Goal: Task Accomplishment & Management: Manage account settings

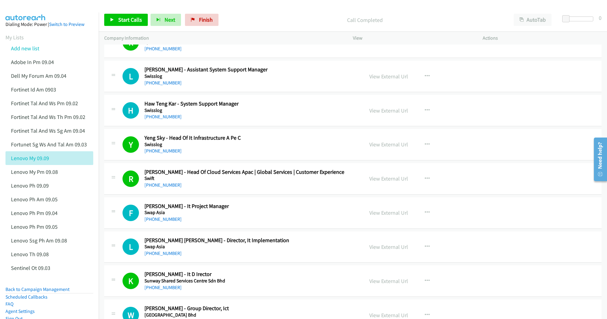
scroll to position [2562, 0]
click at [56, 60] on icon at bounding box center [57, 62] width 4 height 4
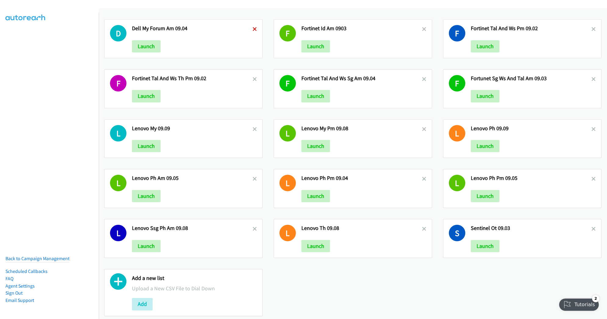
click at [253, 28] on icon at bounding box center [255, 29] width 4 height 4
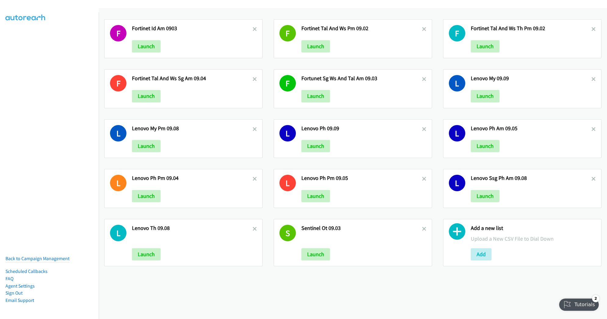
click at [253, 28] on icon at bounding box center [255, 29] width 4 height 4
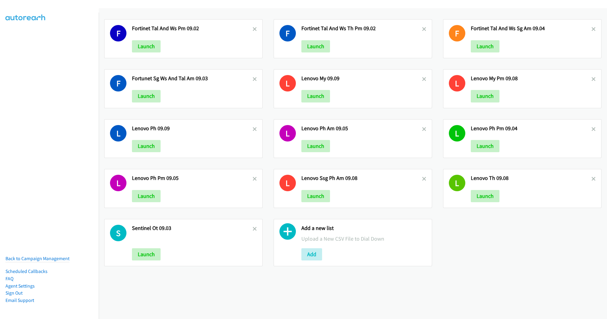
click at [253, 28] on icon at bounding box center [255, 29] width 4 height 4
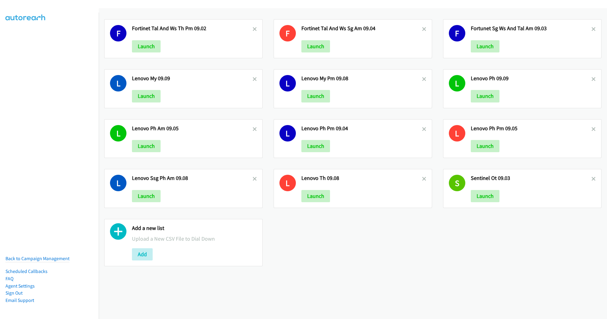
click at [253, 28] on icon at bounding box center [255, 29] width 4 height 4
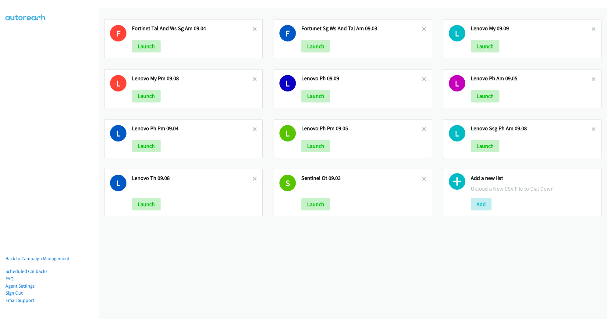
click at [253, 28] on icon at bounding box center [255, 29] width 4 height 4
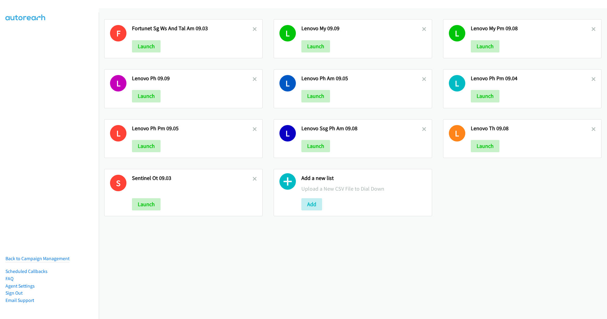
click at [253, 28] on icon at bounding box center [255, 29] width 4 height 4
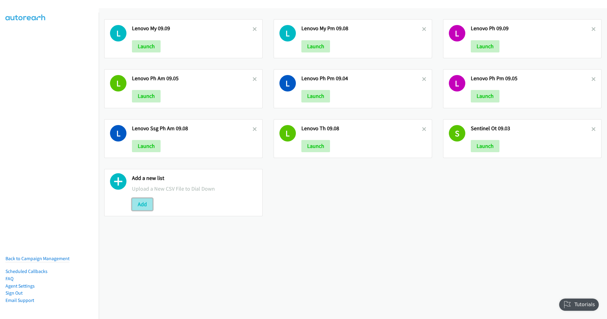
click at [140, 206] on button "Add" at bounding box center [142, 204] width 21 height 12
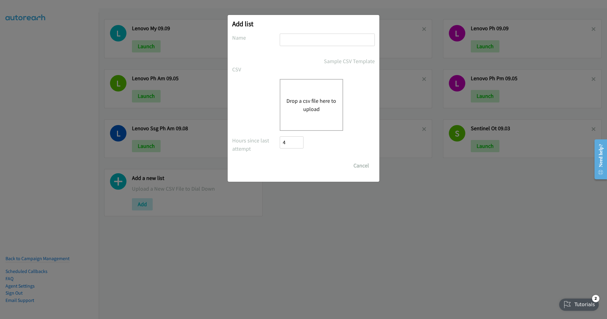
click at [293, 89] on div "Drop a csv file here to upload" at bounding box center [311, 105] width 63 height 52
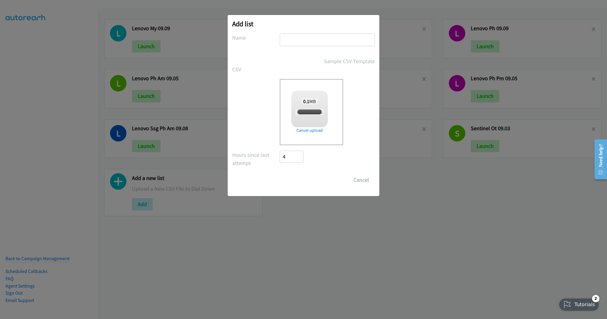
checkbox input "true"
click at [293, 40] on input "text" at bounding box center [327, 40] width 95 height 13
type input "Lenovo TH PM 09.09"
click at [299, 178] on input "Save List" at bounding box center [296, 180] width 32 height 12
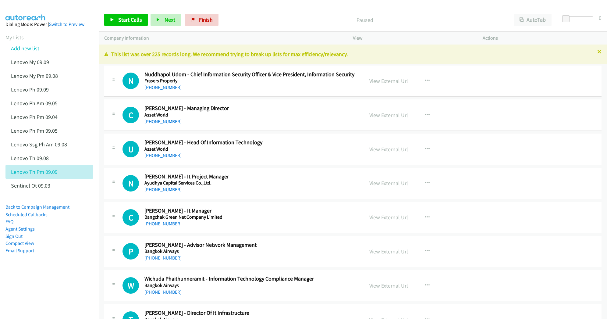
click at [303, 7] on div at bounding box center [301, 11] width 602 height 23
click at [380, 81] on link "View External Url" at bounding box center [389, 80] width 39 height 7
click at [382, 116] on link "View External Url" at bounding box center [389, 115] width 39 height 7
click at [373, 148] on link "View External Url" at bounding box center [389, 149] width 39 height 7
click at [377, 217] on link "View External Url" at bounding box center [389, 217] width 39 height 7
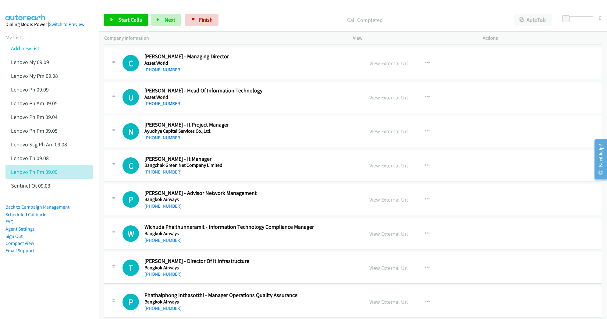
scroll to position [81, 0]
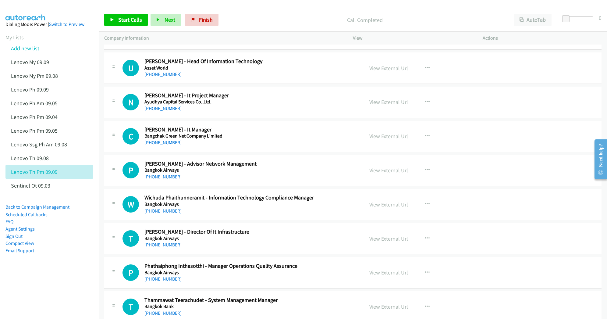
drag, startPoint x: 376, startPoint y: 238, endPoint x: 317, endPoint y: 227, distance: 60.1
click at [374, 241] on link "View External Url" at bounding box center [389, 238] width 39 height 7
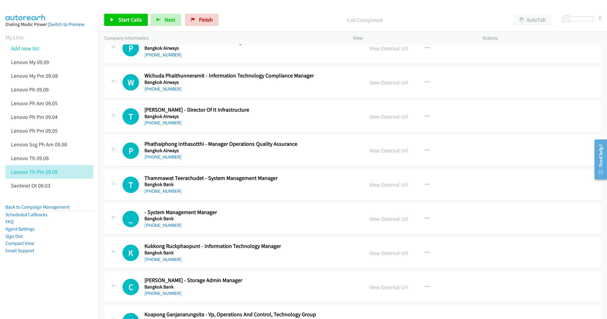
scroll to position [244, 0]
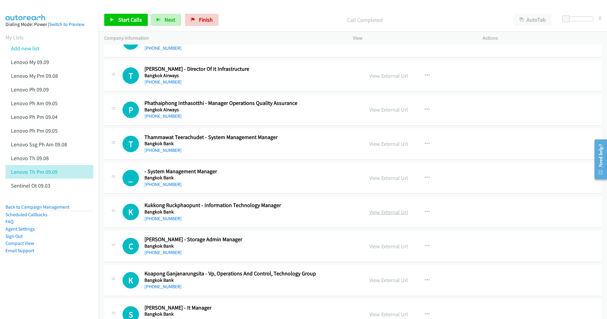
click at [382, 213] on link "View External Url" at bounding box center [389, 212] width 39 height 7
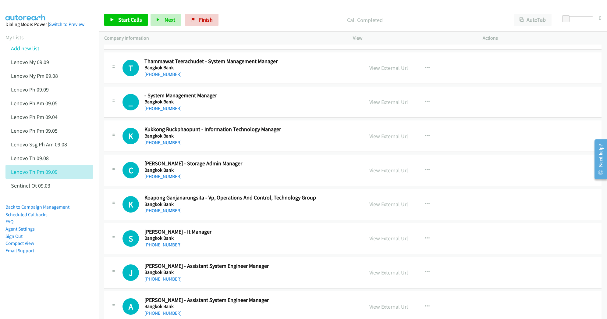
scroll to position [325, 0]
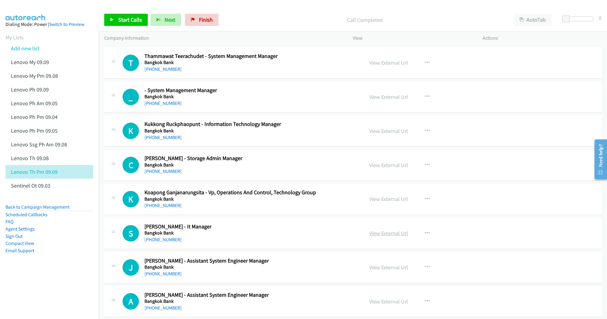
click at [374, 235] on link "View External Url" at bounding box center [389, 233] width 39 height 7
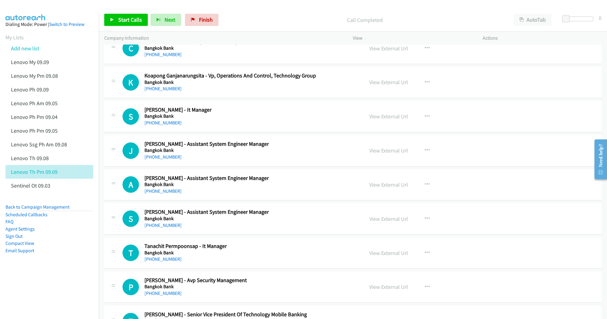
scroll to position [447, 0]
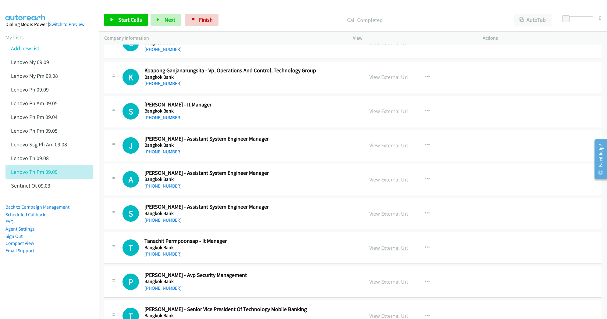
click at [374, 251] on link "View External Url" at bounding box center [389, 247] width 39 height 7
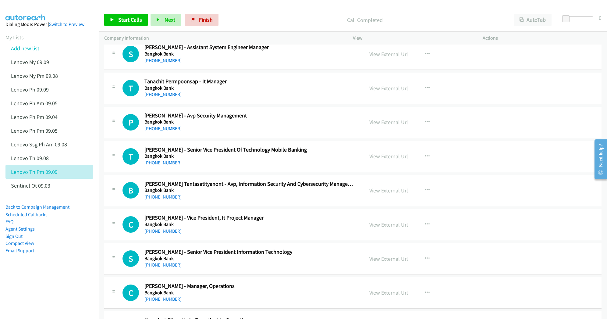
scroll to position [610, 0]
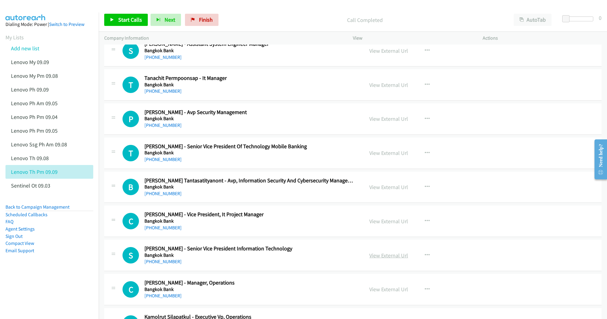
click at [379, 256] on link "View External Url" at bounding box center [389, 255] width 39 height 7
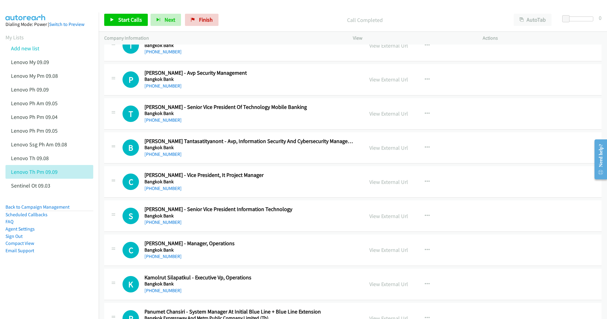
scroll to position [650, 0]
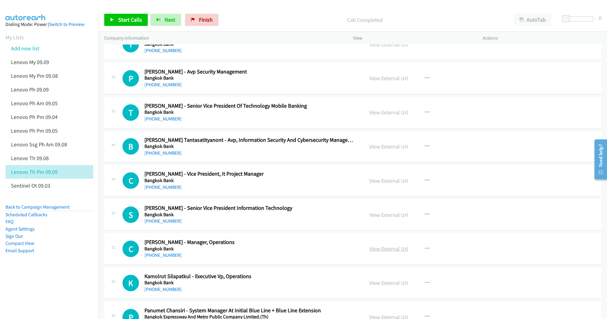
click at [383, 251] on link "View External Url" at bounding box center [389, 248] width 39 height 7
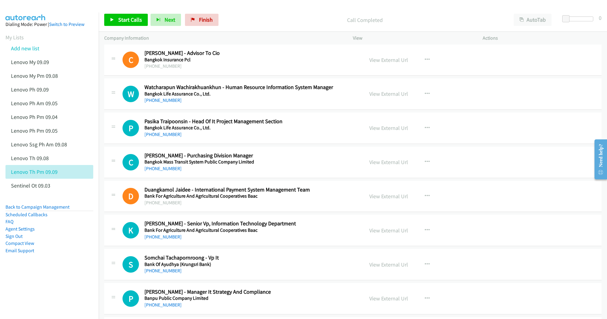
scroll to position [1016, 0]
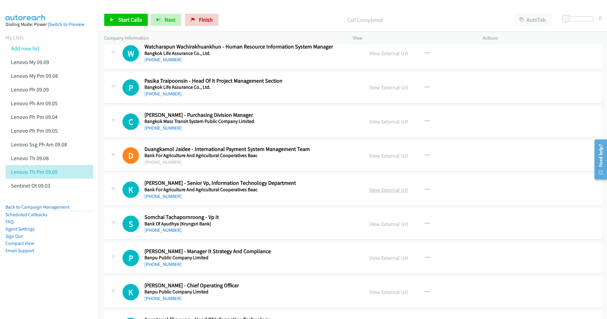
click at [389, 193] on link "View External Url" at bounding box center [389, 189] width 39 height 7
click at [387, 226] on link "View External Url" at bounding box center [389, 223] width 39 height 7
click at [376, 261] on link "View External Url" at bounding box center [389, 257] width 39 height 7
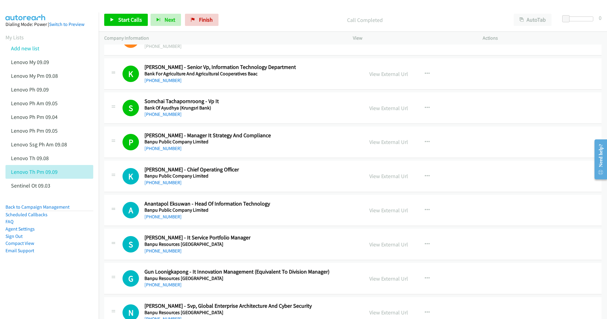
scroll to position [1138, 0]
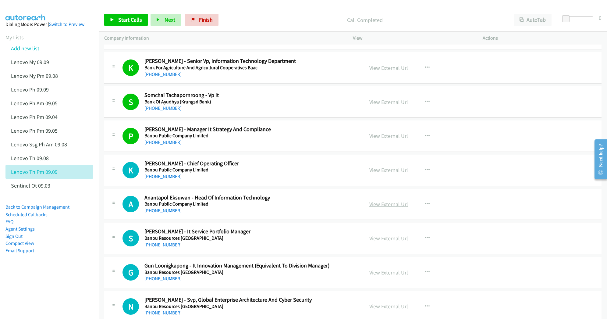
click at [377, 207] on link "View External Url" at bounding box center [389, 204] width 39 height 7
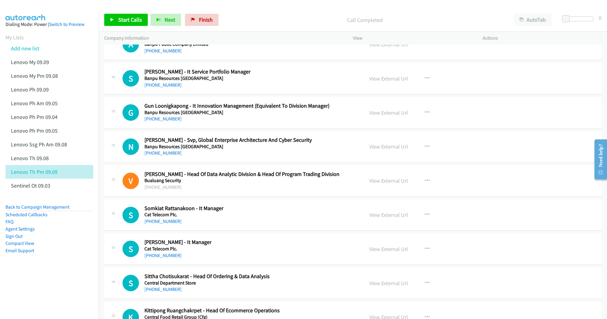
scroll to position [1301, 0]
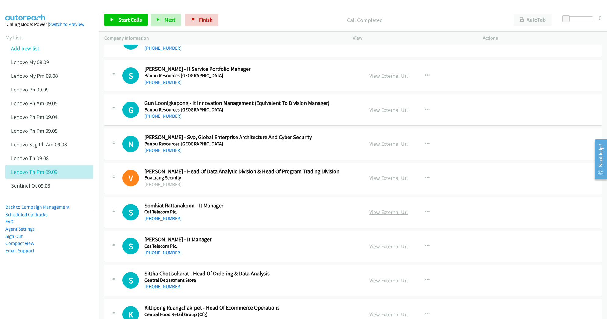
click at [387, 216] on link "View External Url" at bounding box center [389, 212] width 39 height 7
click at [385, 250] on link "View External Url" at bounding box center [389, 246] width 39 height 7
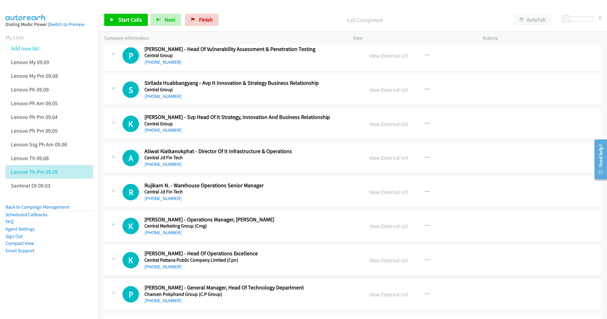
scroll to position [1667, 0]
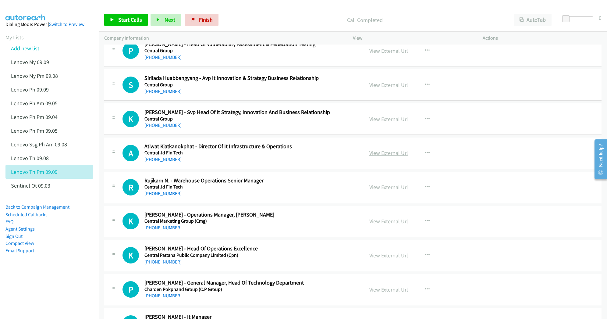
click at [376, 156] on link "View External Url" at bounding box center [389, 152] width 39 height 7
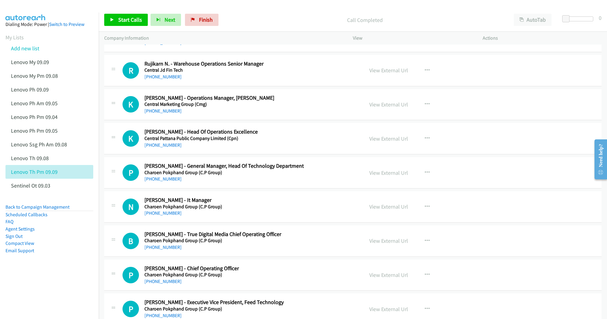
scroll to position [1789, 0]
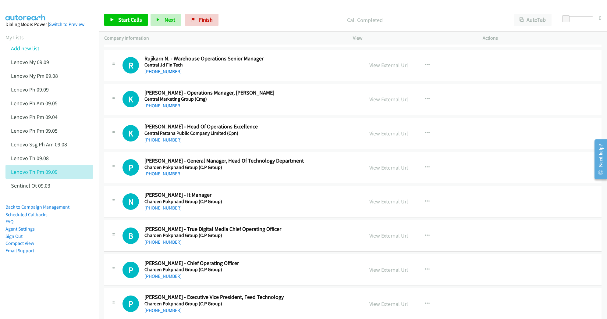
click at [371, 170] on link "View External Url" at bounding box center [389, 167] width 39 height 7
click at [374, 205] on link "View External Url" at bounding box center [389, 201] width 39 height 7
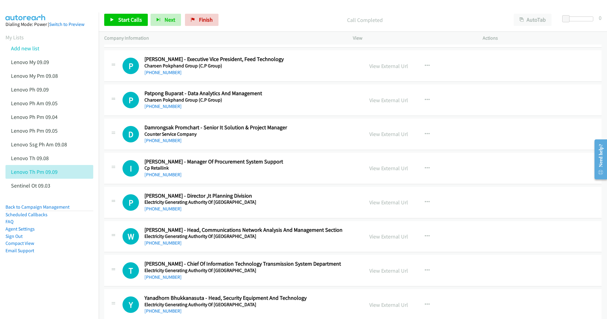
scroll to position [2033, 0]
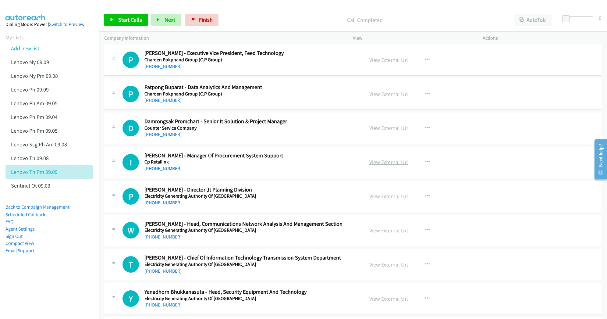
click at [392, 166] on link "View External Url" at bounding box center [389, 162] width 39 height 7
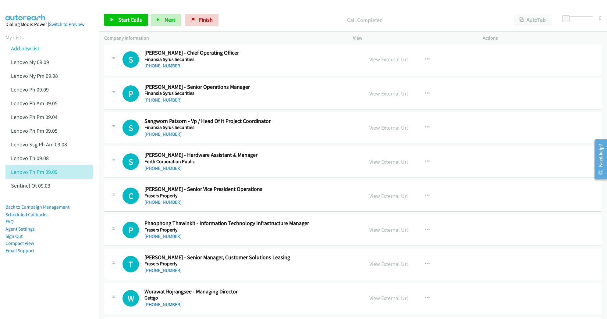
scroll to position [2480, 0]
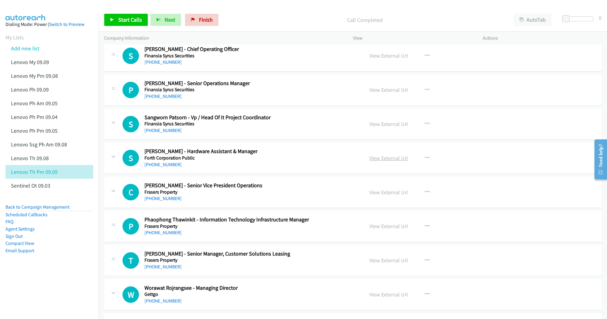
click at [374, 162] on link "View External Url" at bounding box center [389, 158] width 39 height 7
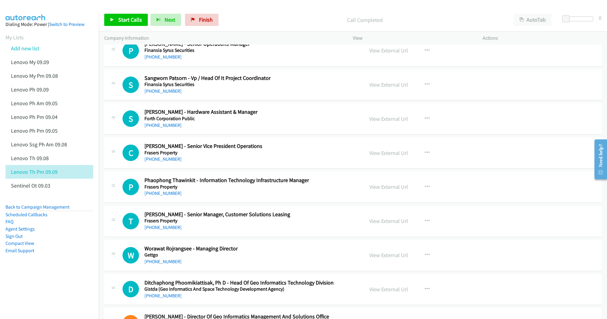
scroll to position [2521, 0]
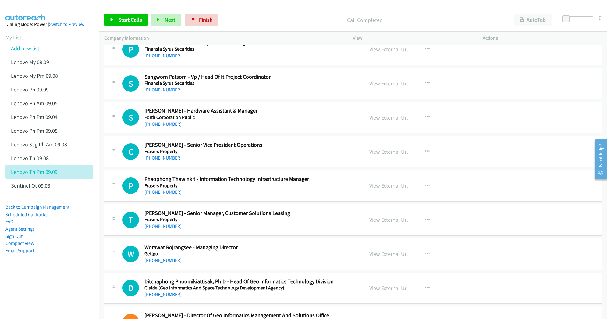
click at [376, 189] on link "View External Url" at bounding box center [389, 185] width 39 height 7
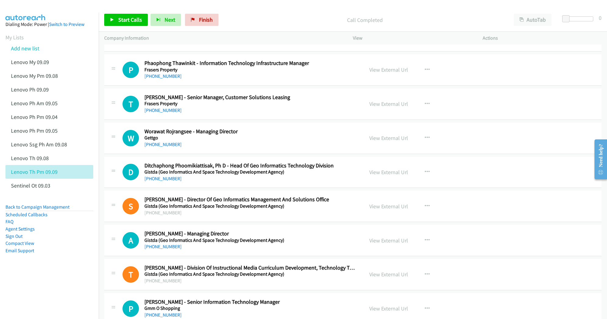
scroll to position [2643, 0]
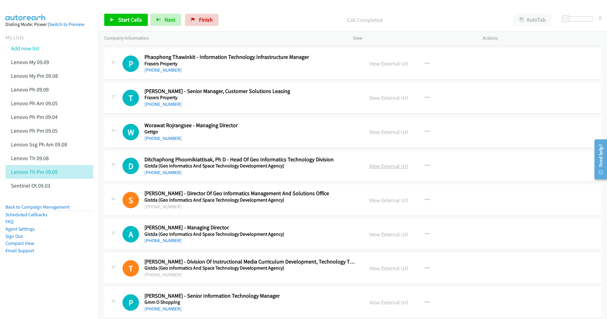
click at [376, 170] on link "View External Url" at bounding box center [389, 166] width 39 height 7
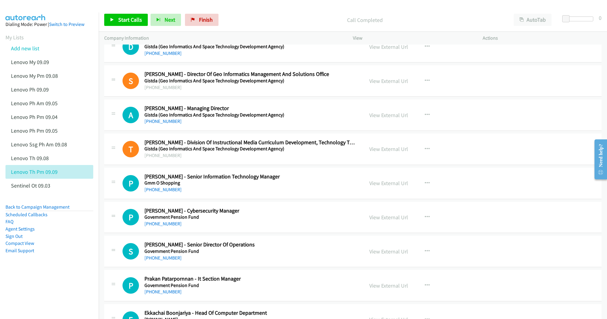
scroll to position [2765, 0]
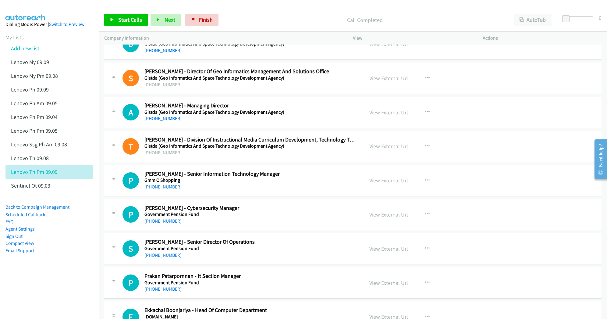
click at [388, 184] on link "View External Url" at bounding box center [389, 180] width 39 height 7
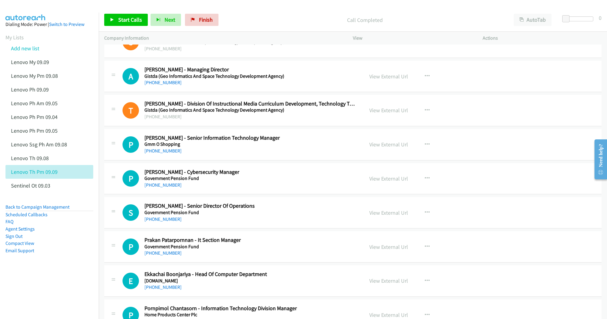
scroll to position [2806, 0]
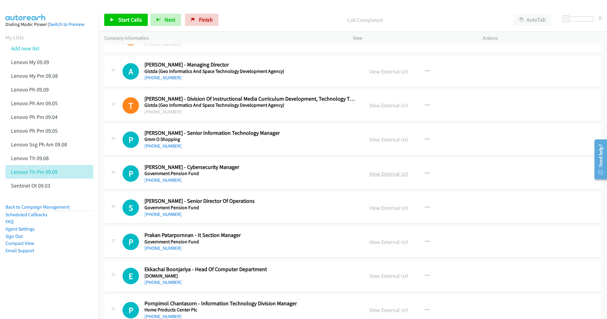
click at [377, 177] on link "View External Url" at bounding box center [389, 173] width 39 height 7
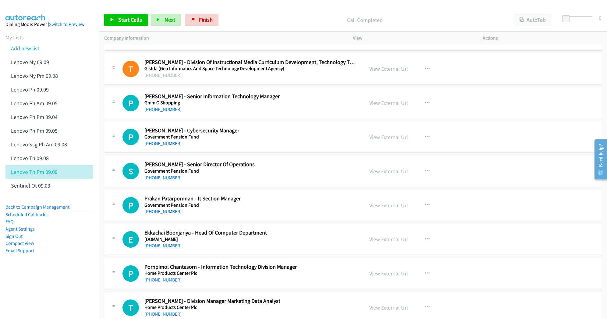
scroll to position [2846, 0]
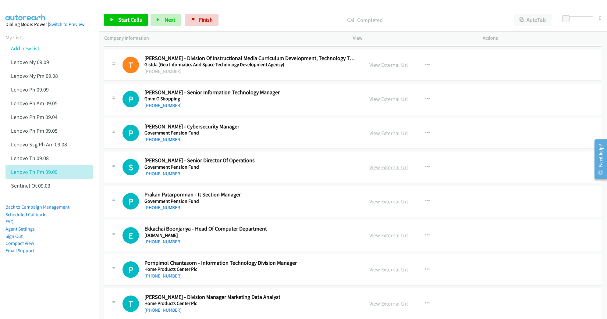
click at [374, 171] on link "View External Url" at bounding box center [389, 167] width 39 height 7
click at [370, 205] on link "View External Url" at bounding box center [389, 201] width 39 height 7
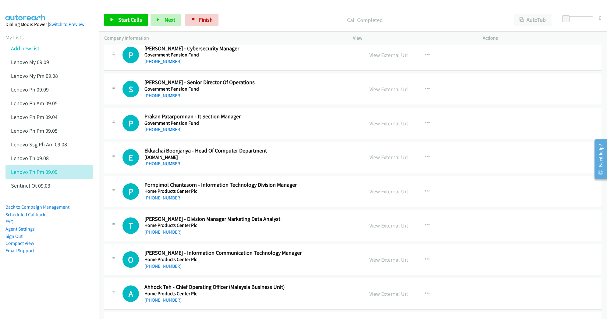
scroll to position [2928, 0]
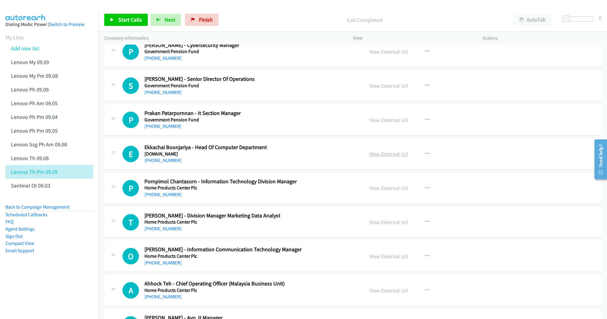
click at [379, 157] on link "View External Url" at bounding box center [389, 153] width 39 height 7
click at [374, 192] on link "View External Url" at bounding box center [389, 187] width 39 height 7
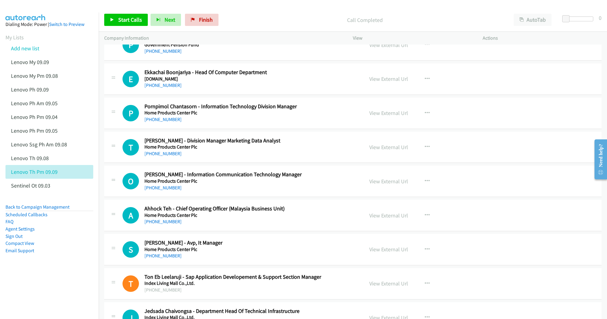
scroll to position [3009, 0]
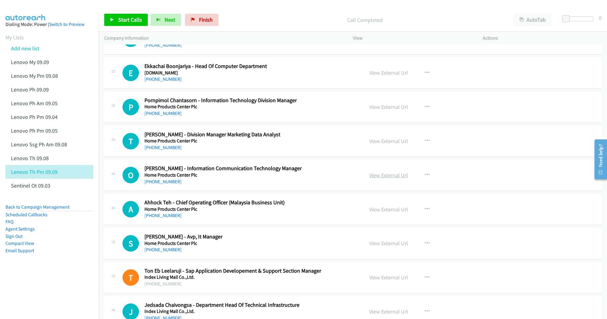
click at [377, 179] on link "View External Url" at bounding box center [389, 175] width 39 height 7
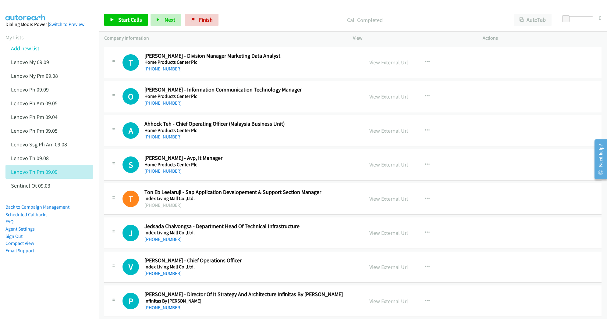
scroll to position [3090, 0]
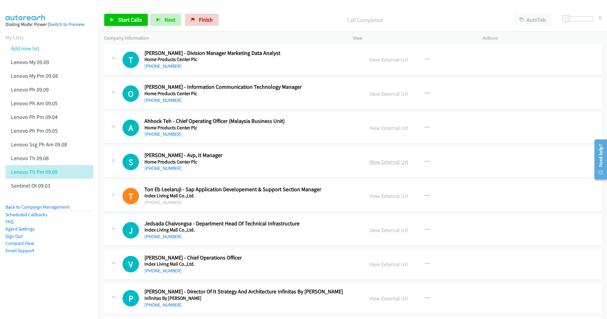
click at [386, 165] on link "View External Url" at bounding box center [389, 161] width 39 height 7
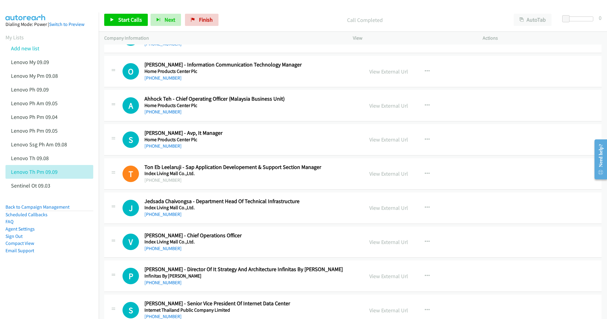
scroll to position [3131, 0]
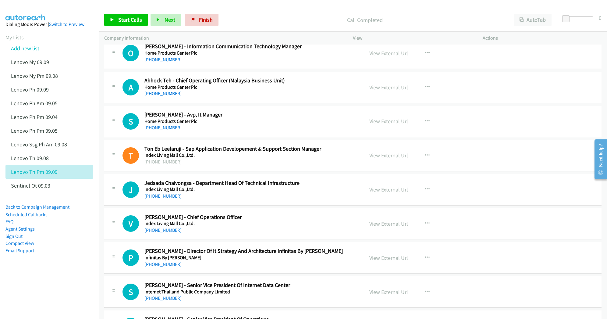
click at [370, 193] on link "View External Url" at bounding box center [389, 189] width 39 height 7
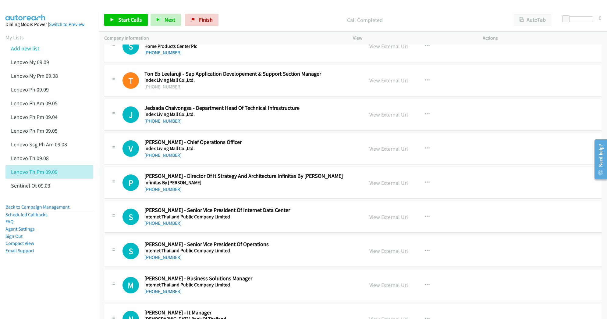
scroll to position [3212, 0]
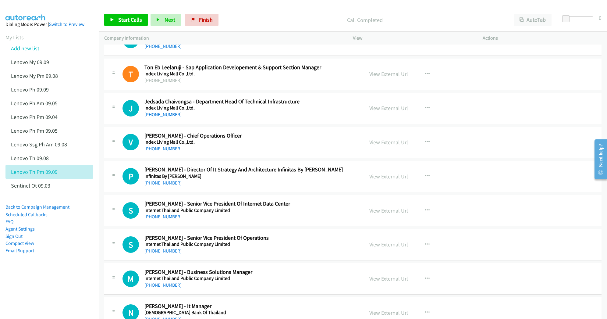
click at [389, 180] on link "View External Url" at bounding box center [389, 176] width 39 height 7
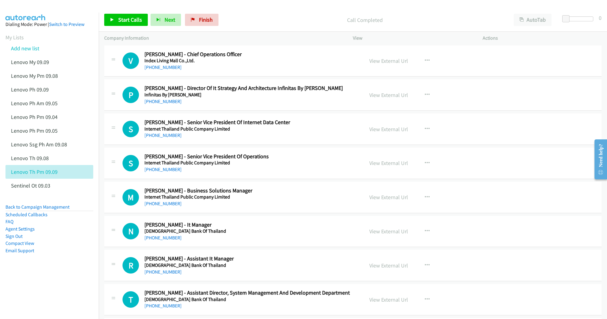
scroll to position [3334, 0]
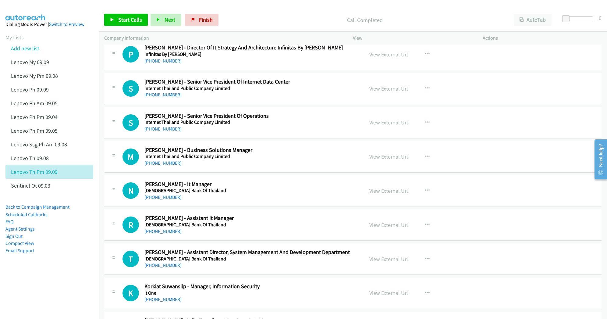
click at [374, 194] on link "View External Url" at bounding box center [389, 190] width 39 height 7
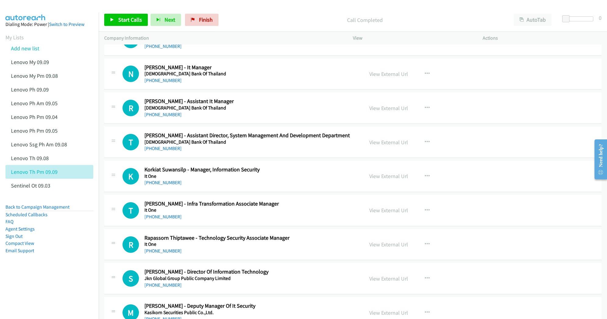
scroll to position [3456, 0]
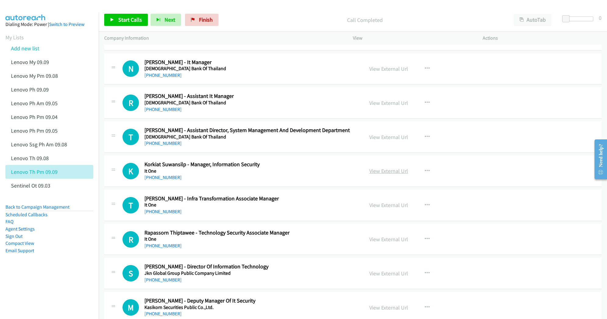
click at [380, 174] on link "View External Url" at bounding box center [389, 170] width 39 height 7
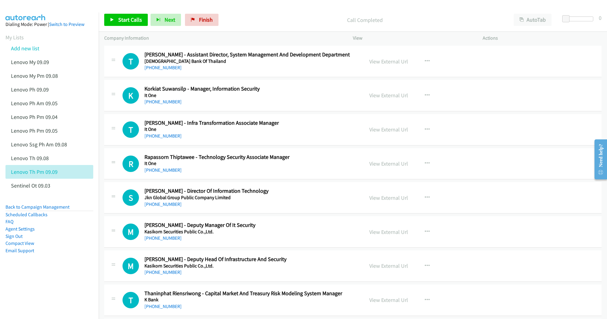
scroll to position [3537, 0]
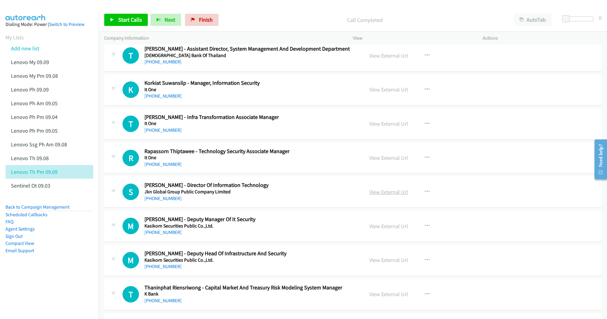
click at [377, 195] on link "View External Url" at bounding box center [389, 191] width 39 height 7
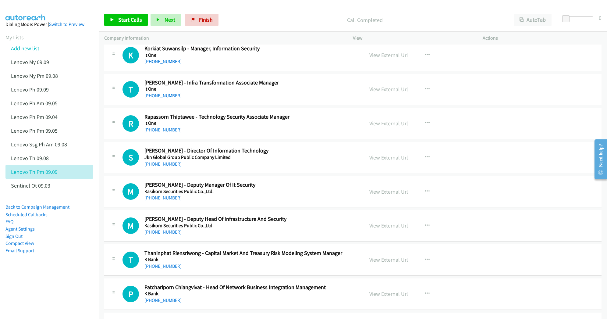
scroll to position [3578, 0]
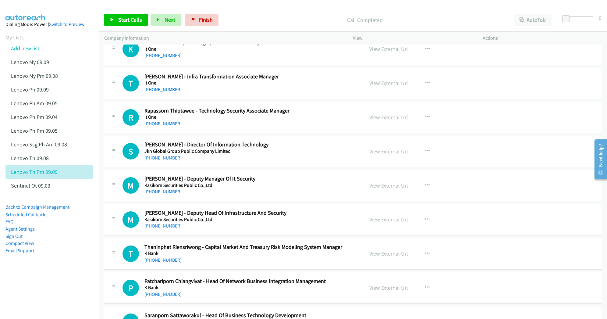
click at [382, 189] on link "View External Url" at bounding box center [389, 185] width 39 height 7
click at [377, 223] on link "View External Url" at bounding box center [389, 219] width 39 height 7
